Goal: Task Accomplishment & Management: Complete application form

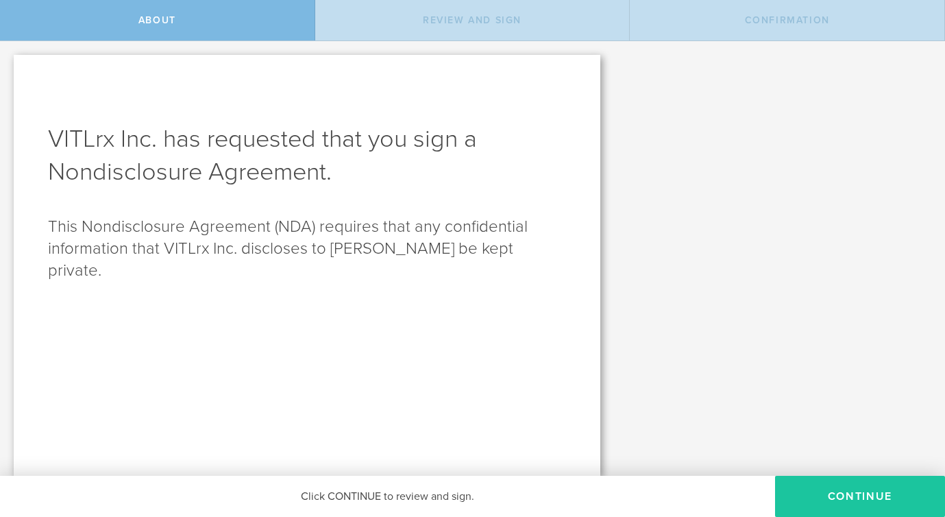
click at [821, 489] on button "Continue" at bounding box center [860, 496] width 170 height 41
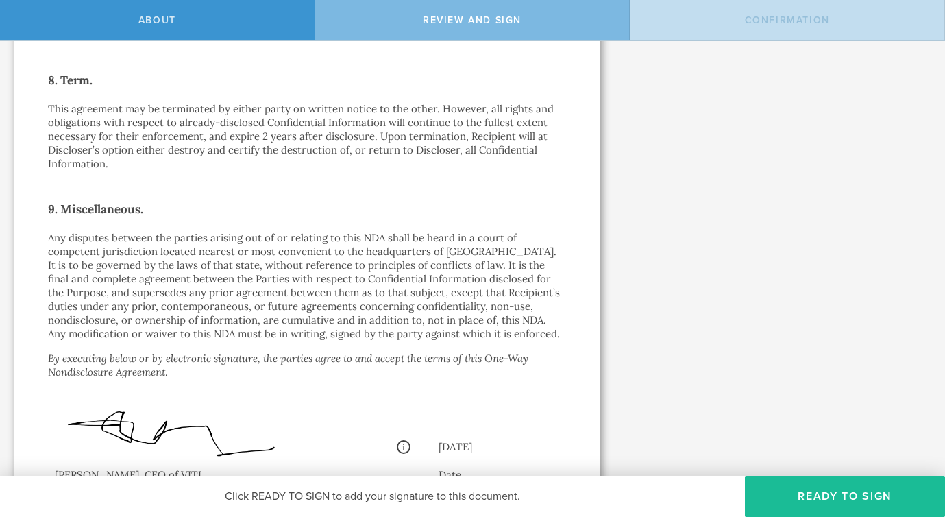
scroll to position [1219, 0]
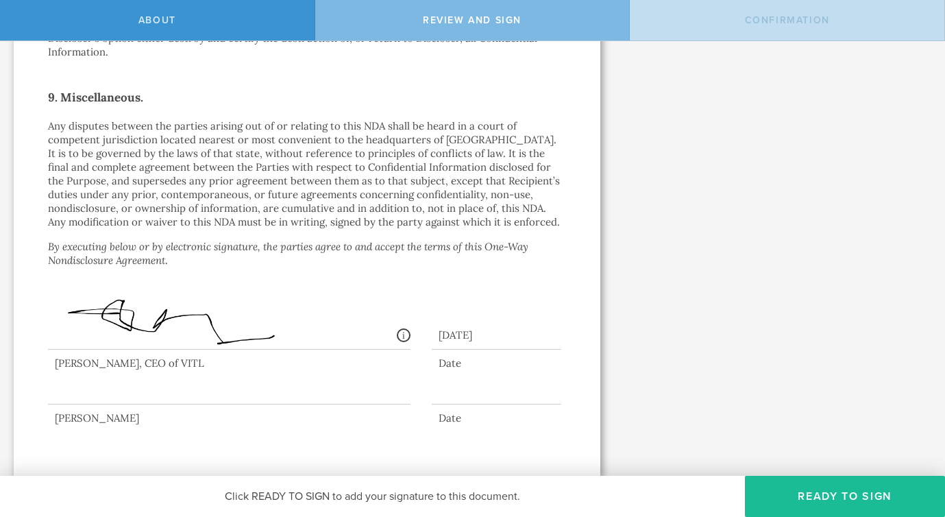
click at [145, 385] on div at bounding box center [229, 377] width 363 height 55
click at [128, 399] on div at bounding box center [229, 377] width 363 height 55
click at [806, 490] on button "Ready to Sign" at bounding box center [845, 496] width 200 height 41
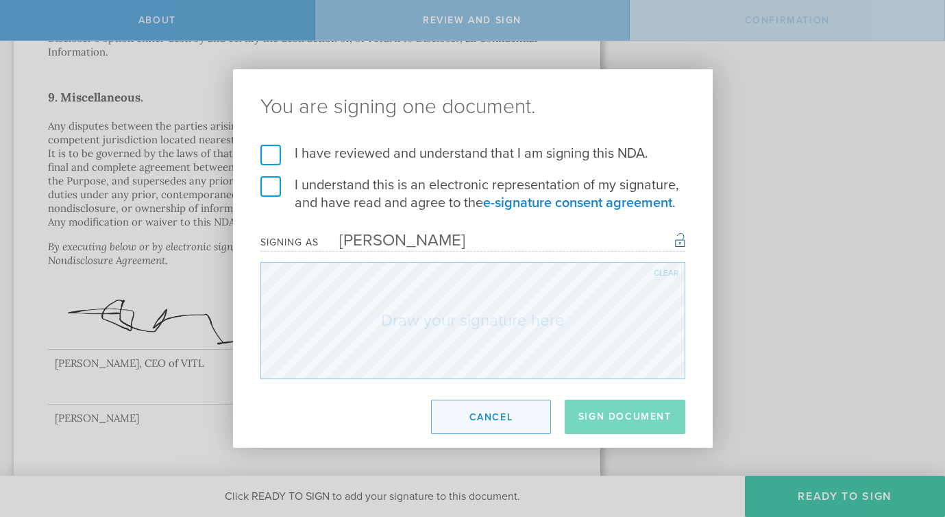
click at [498, 423] on button "Cancel" at bounding box center [491, 417] width 120 height 34
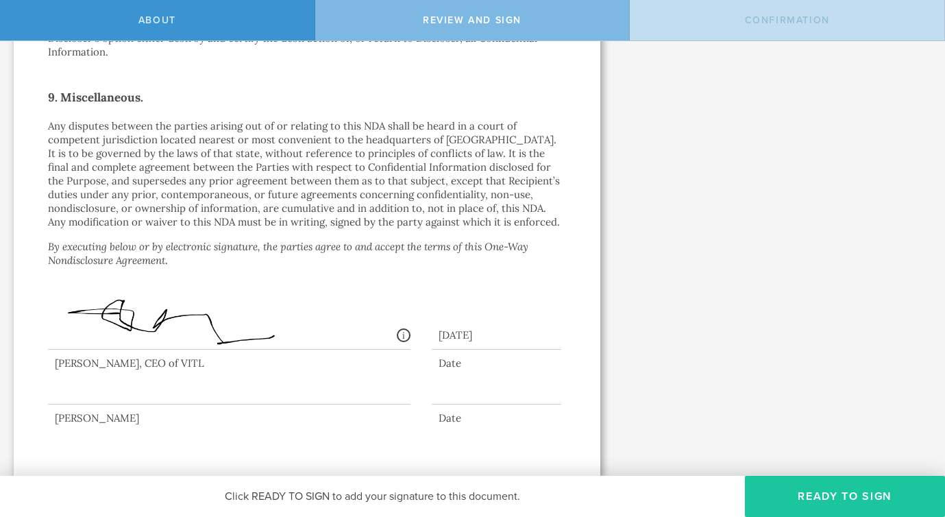
click at [817, 494] on button "Ready to Sign" at bounding box center [845, 496] width 200 height 41
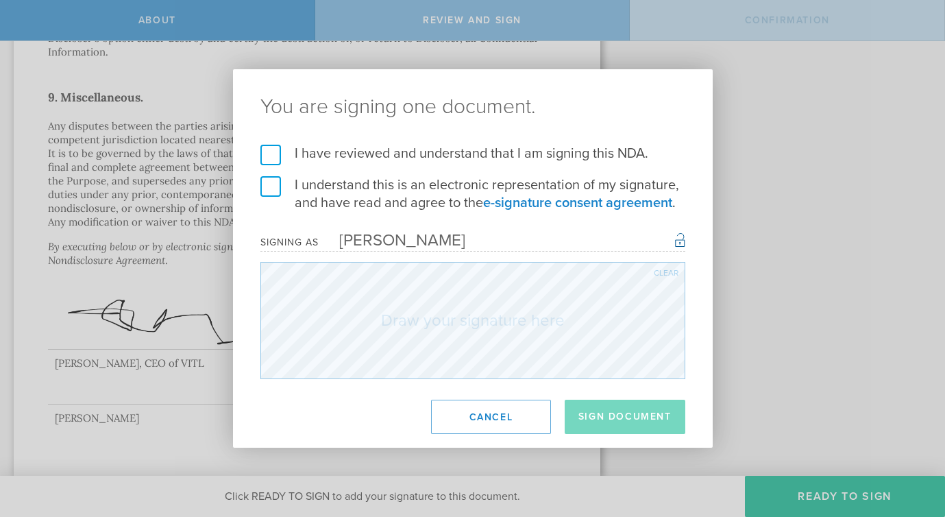
click at [276, 149] on label "I have reviewed and understand that I am signing this NDA." at bounding box center [473, 154] width 425 height 18
click at [0, 0] on input "I have reviewed and understand that I am signing this NDA." at bounding box center [0, 0] width 0 height 0
click at [276, 191] on label "I understand this is an electronic representation of my signature, and have rea…" at bounding box center [473, 194] width 425 height 36
click at [0, 0] on input "I understand this is an electronic representation of my signature, and have rea…" at bounding box center [0, 0] width 0 height 0
click at [668, 273] on div "Clear" at bounding box center [666, 273] width 25 height 8
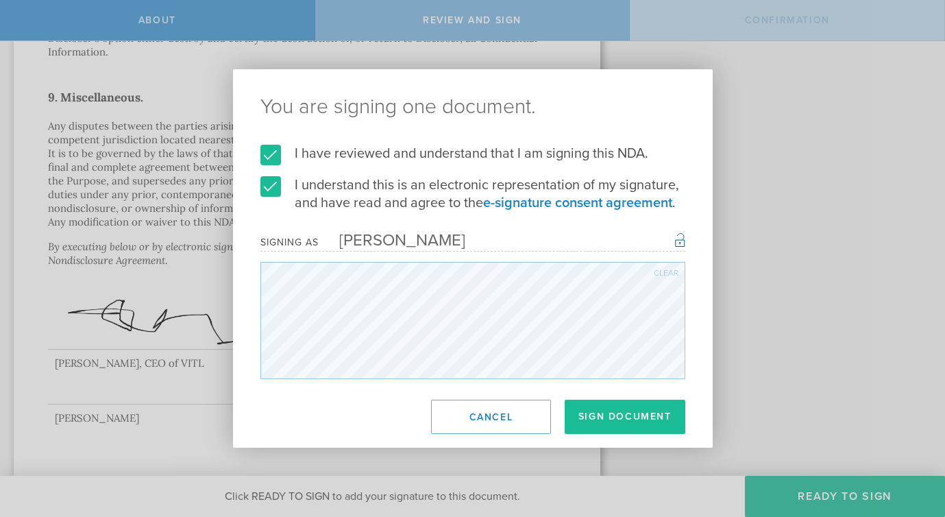
click at [671, 270] on div "Clear" at bounding box center [666, 273] width 25 height 8
click at [695, 242] on div "I have reviewed and understand that I am signing this NDA. I understand this is…" at bounding box center [473, 262] width 480 height 234
click at [664, 274] on div "Clear" at bounding box center [666, 273] width 25 height 8
click at [663, 271] on div "Clear" at bounding box center [666, 273] width 25 height 8
click at [620, 230] on form "I have reviewed and understand that I am signing this NDA. I understand this is…" at bounding box center [473, 262] width 425 height 234
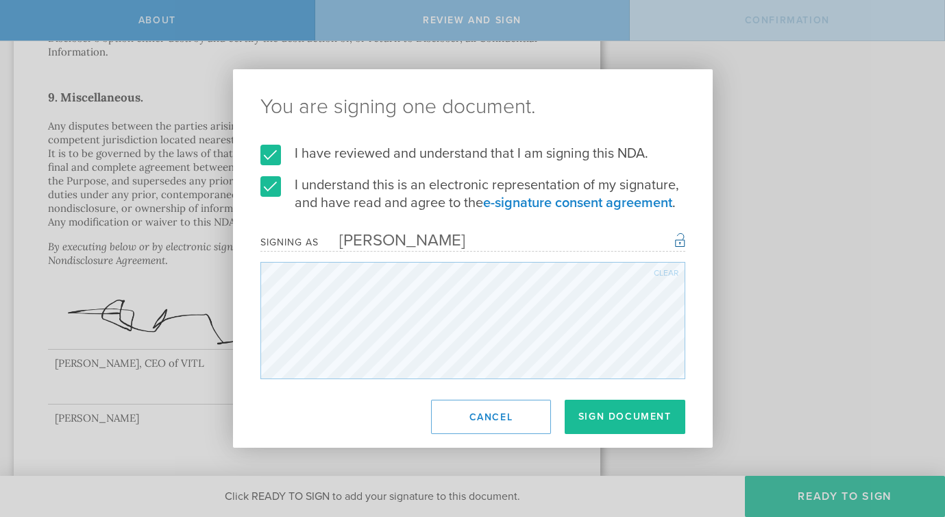
click at [666, 269] on div "Clear" at bounding box center [666, 273] width 25 height 8
click at [668, 272] on div "Clear" at bounding box center [666, 273] width 25 height 8
click at [671, 271] on div "Clear" at bounding box center [473, 320] width 425 height 117
click at [622, 418] on button "Sign Document" at bounding box center [625, 417] width 121 height 34
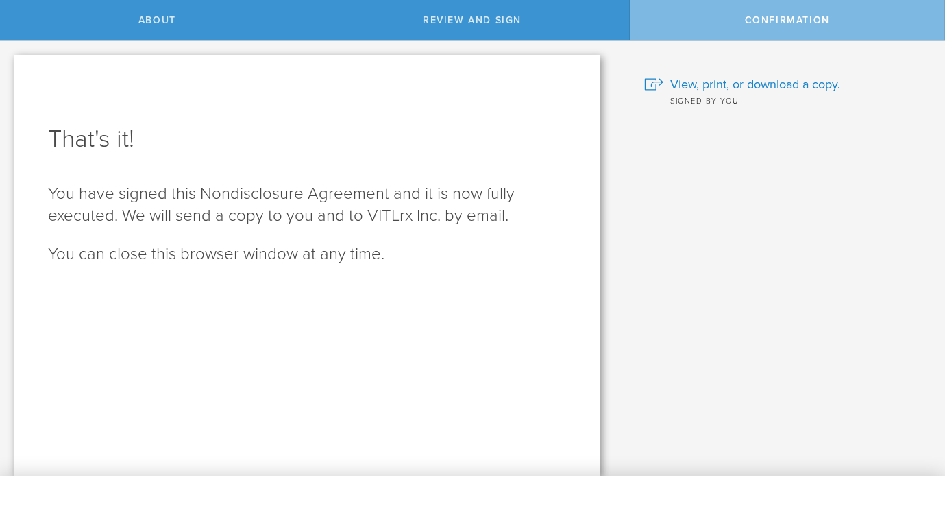
scroll to position [0, 0]
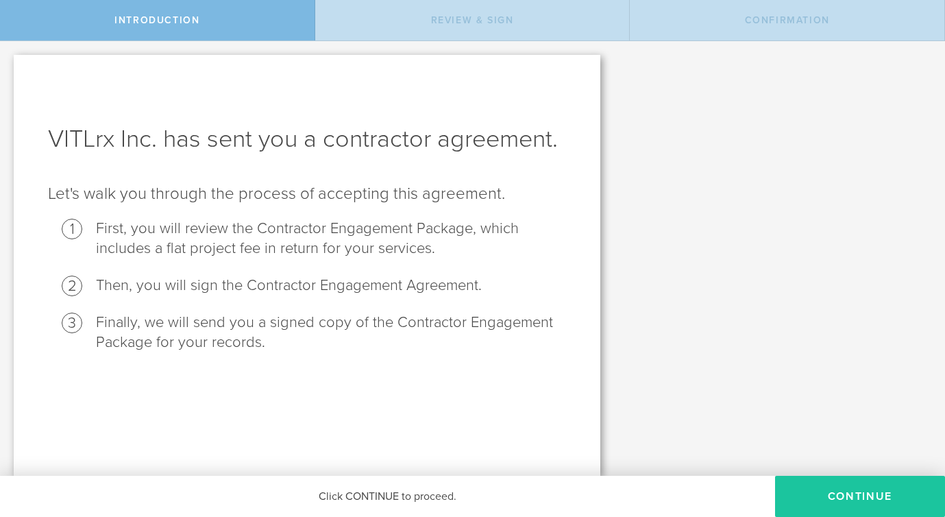
click at [819, 490] on button "Continue" at bounding box center [860, 496] width 170 height 41
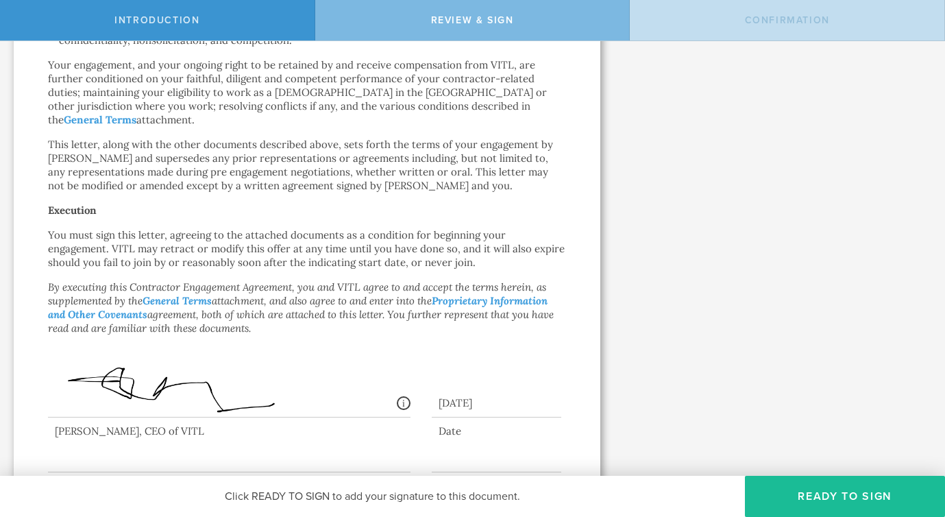
scroll to position [854, 0]
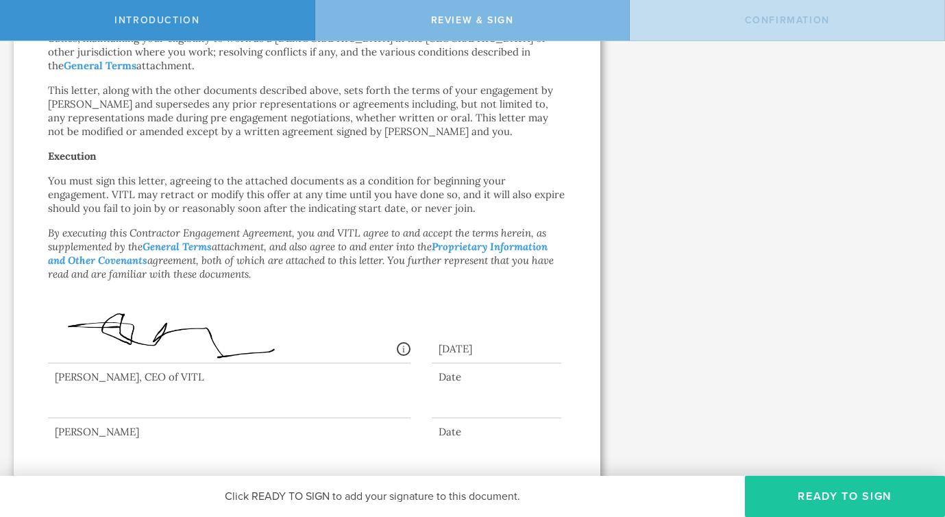
click at [822, 492] on button "Ready to Sign" at bounding box center [845, 496] width 200 height 41
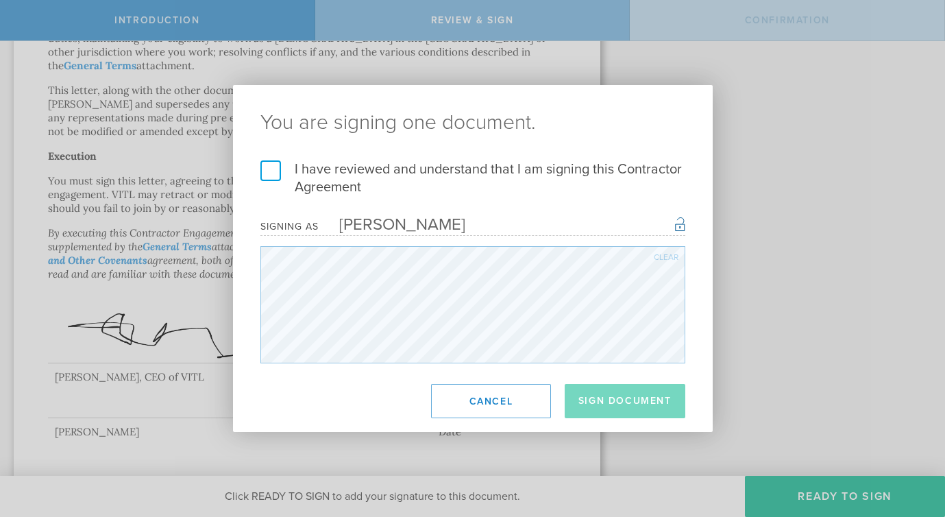
click at [273, 171] on label "I have reviewed and understand that I am signing this Contractor Agreement" at bounding box center [473, 178] width 425 height 36
click at [0, 0] on input "I have reviewed and understand that I am signing this Contractor Agreement" at bounding box center [0, 0] width 0 height 0
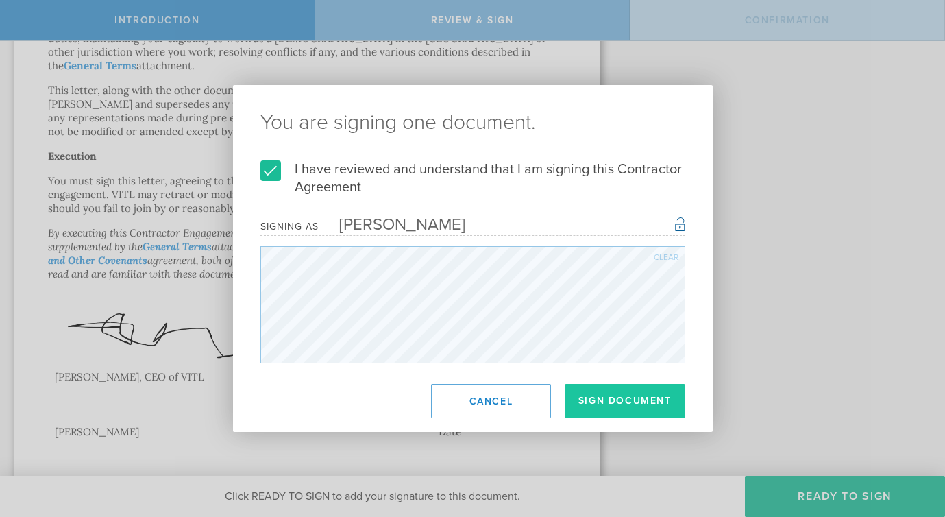
click at [603, 401] on button "Sign Document" at bounding box center [625, 401] width 121 height 34
